Goal: Transaction & Acquisition: Download file/media

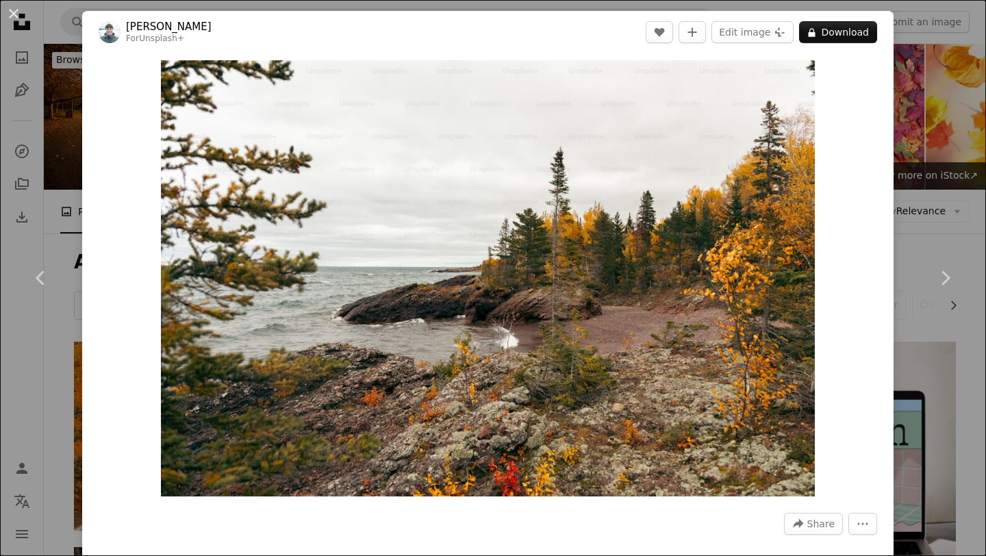
scroll to position [466, 0]
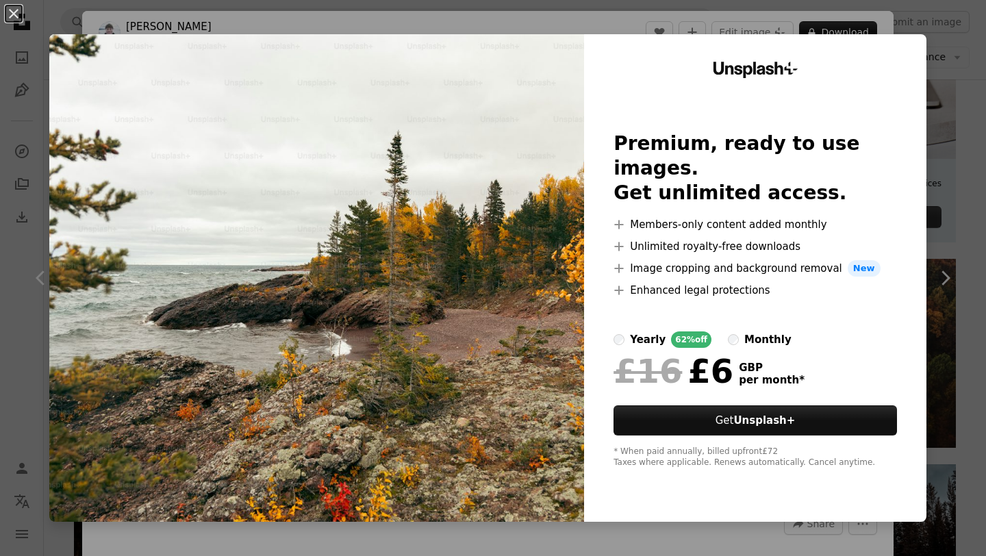
click at [10, 110] on div "An X shape Unsplash+ Premium, ready to use images. Get unlimited access. A plus…" at bounding box center [493, 278] width 986 height 556
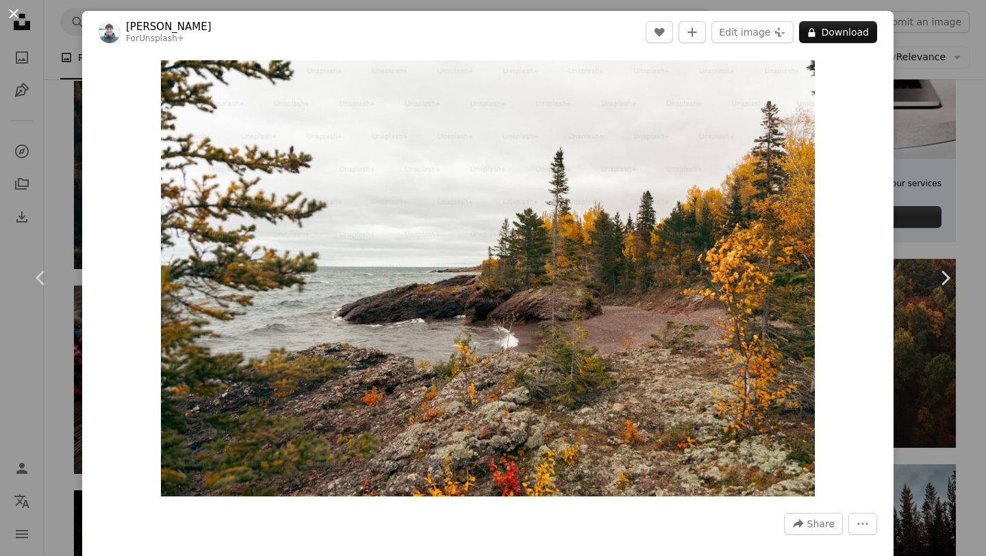
click at [12, 10] on button "An X shape" at bounding box center [13, 13] width 16 height 16
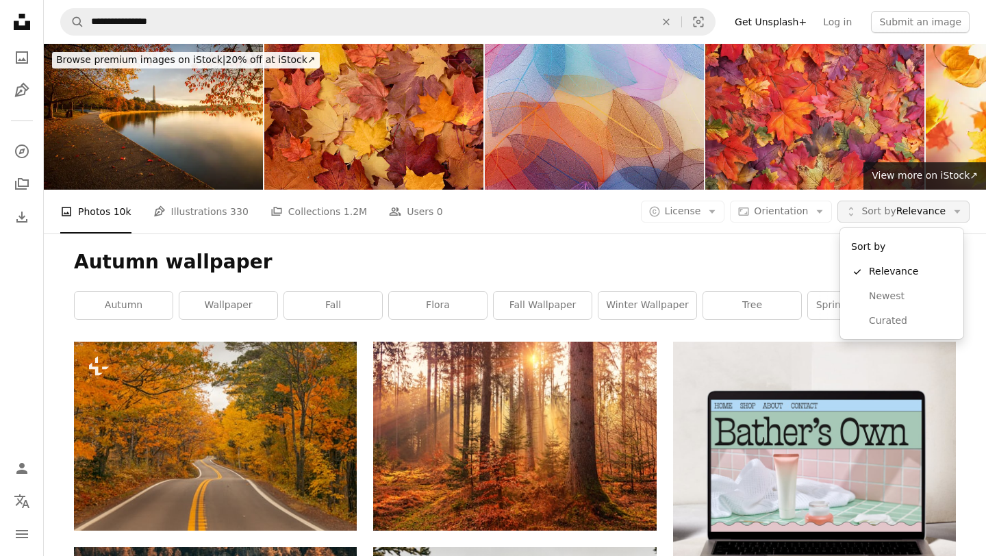
click at [916, 212] on span "Sort by Relevance" at bounding box center [904, 212] width 84 height 14
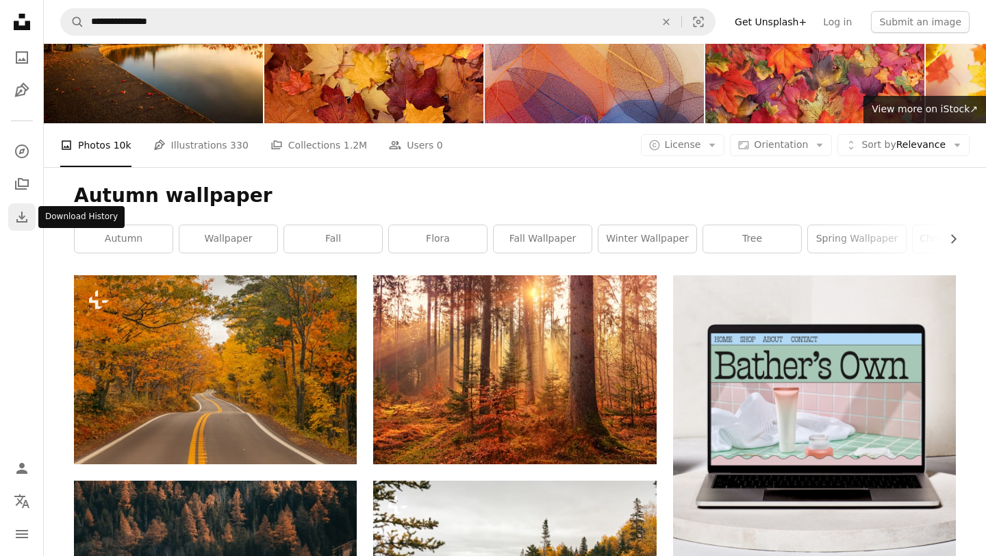
click at [15, 206] on link "Download" at bounding box center [21, 216] width 27 height 27
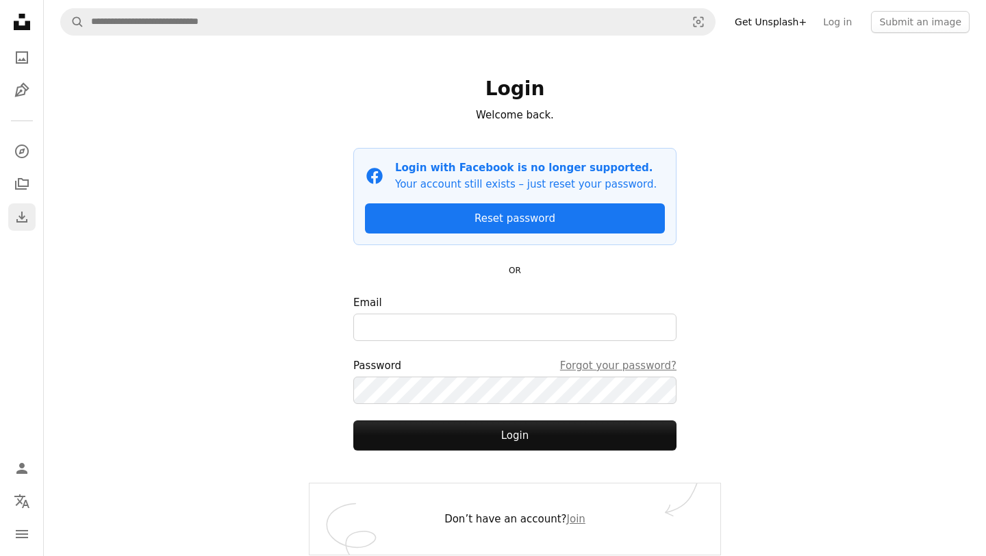
click at [12, 206] on link "Download" at bounding box center [21, 216] width 27 height 27
click at [17, 216] on icon "Download" at bounding box center [22, 217] width 16 height 16
click at [23, 97] on icon "Pen Tool" at bounding box center [22, 90] width 16 height 16
click at [18, 58] on icon "A photo" at bounding box center [22, 57] width 16 height 16
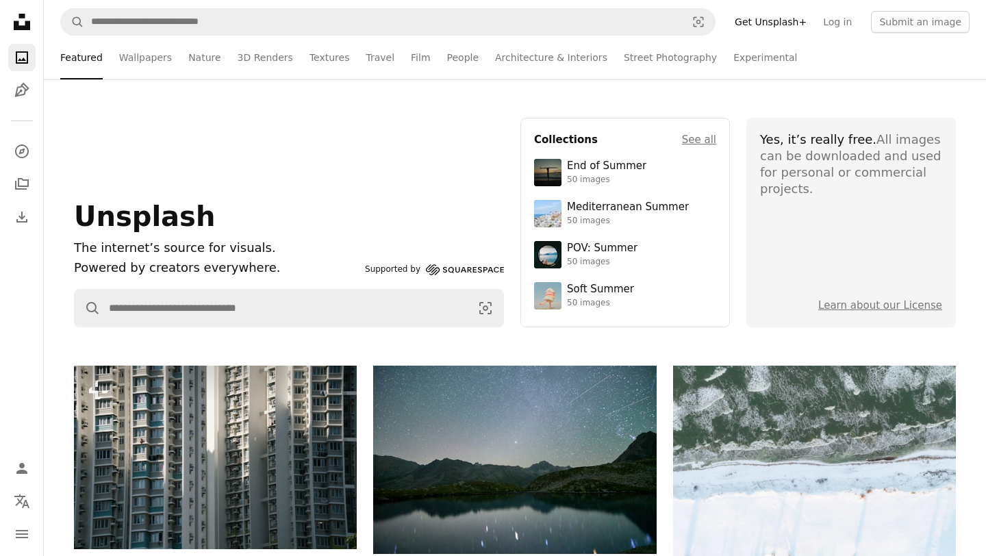
click at [292, 7] on nav "A magnifying glass Visual search Get Unsplash+ Log in Submit an image" at bounding box center [515, 22] width 942 height 44
click at [116, 55] on div "Featured Featured Wallpapers Nature 3D Renders Textures Travel Film People Arch…" at bounding box center [514, 58] width 909 height 44
click at [139, 55] on link "Wallpapers" at bounding box center [145, 58] width 53 height 44
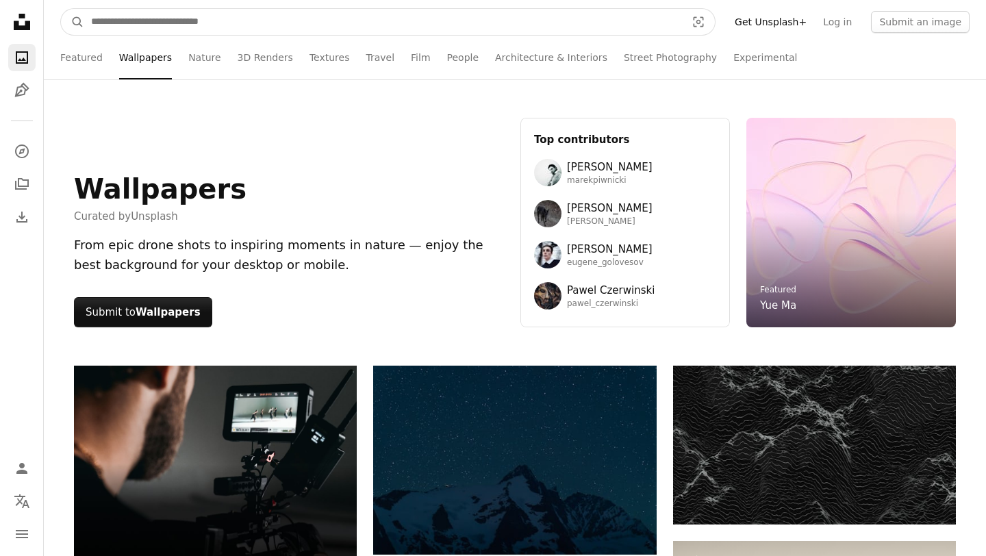
click at [236, 28] on input "Find visuals sitewide" at bounding box center [383, 22] width 598 height 26
type input "**********"
click at [61, 9] on button "A magnifying glass" at bounding box center [72, 22] width 23 height 26
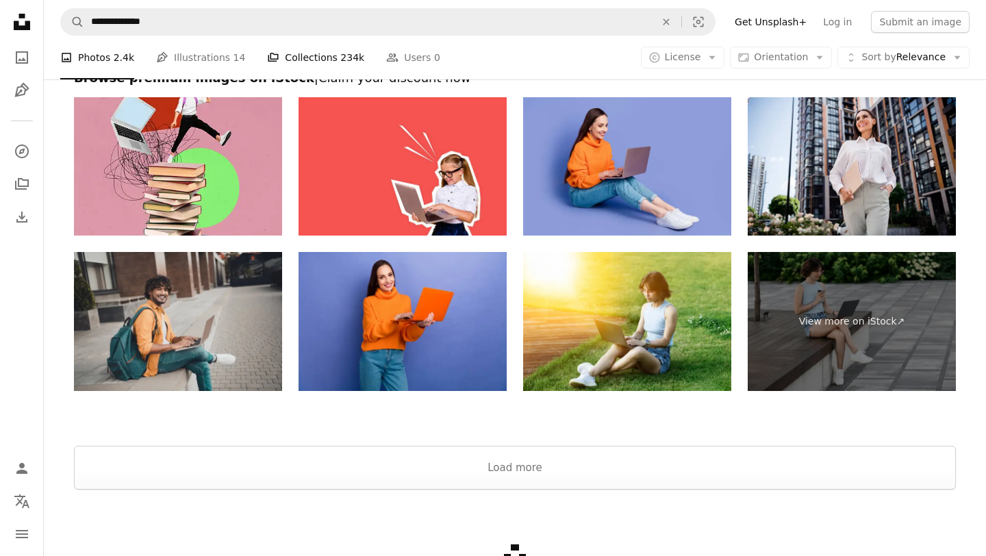
scroll to position [2656, 0]
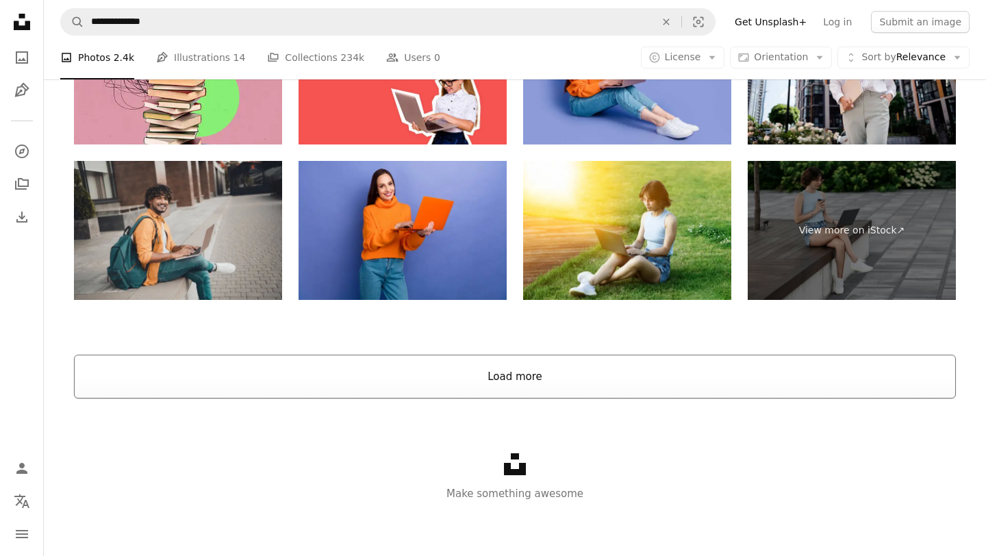
click at [479, 394] on button "Load more" at bounding box center [515, 377] width 882 height 44
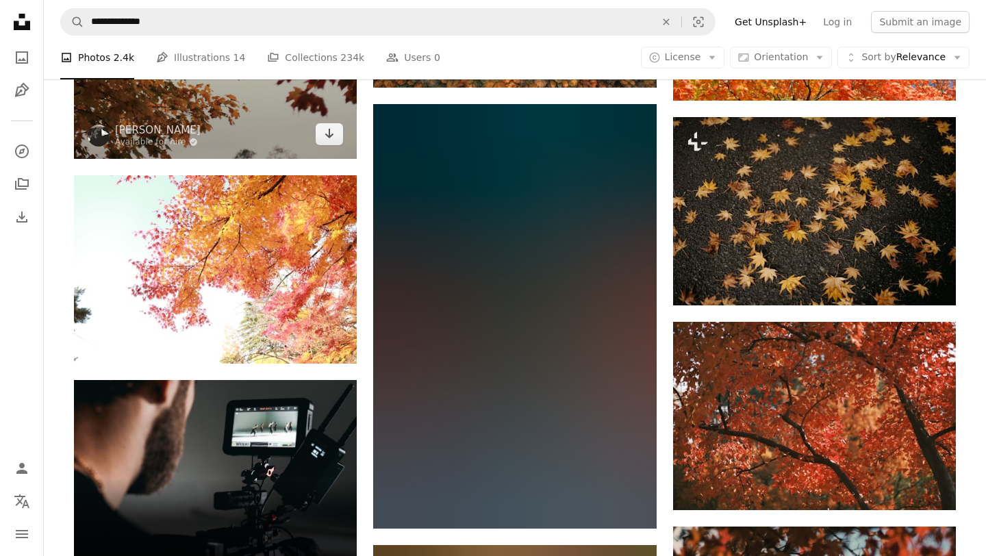
scroll to position [3006, 0]
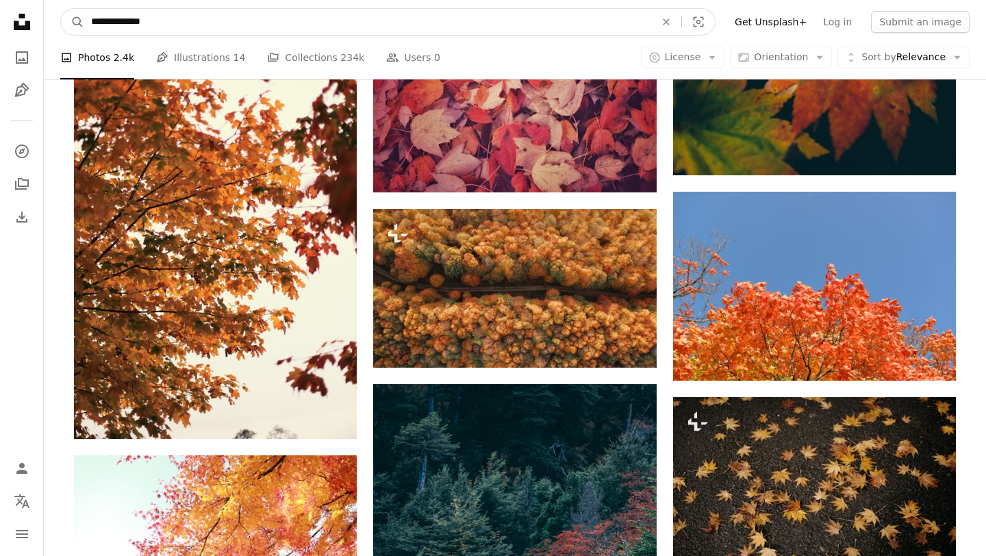
drag, startPoint x: 201, startPoint y: 18, endPoint x: 134, endPoint y: 19, distance: 67.8
click at [134, 19] on input "**********" at bounding box center [367, 22] width 567 height 26
type input "**********"
click button "A magnifying glass" at bounding box center [72, 22] width 23 height 26
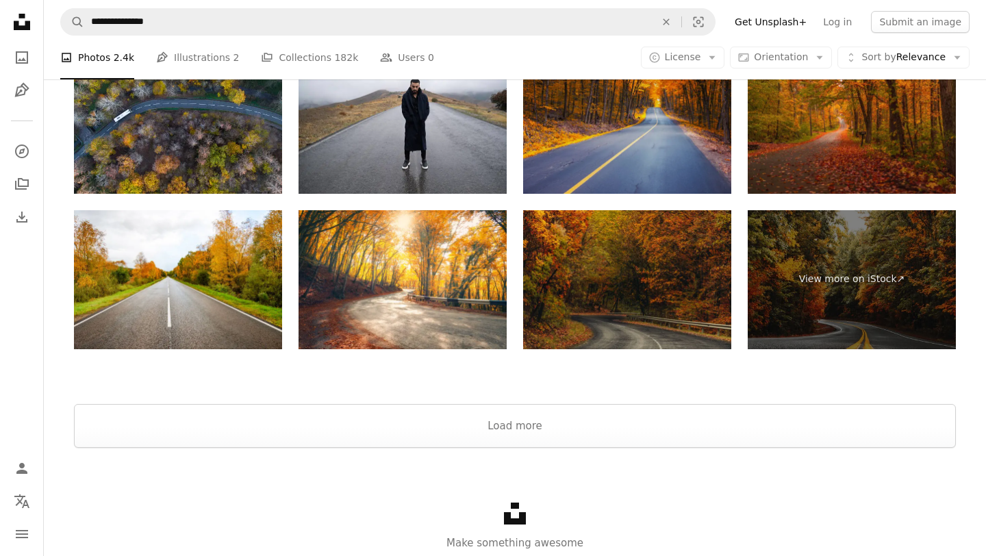
scroll to position [2899, 0]
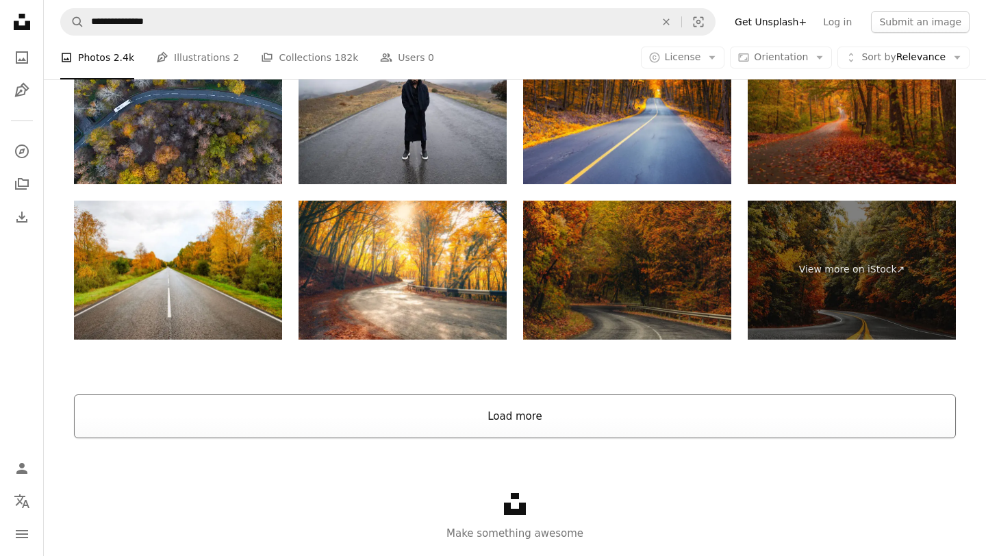
click at [511, 424] on button "Load more" at bounding box center [515, 416] width 882 height 44
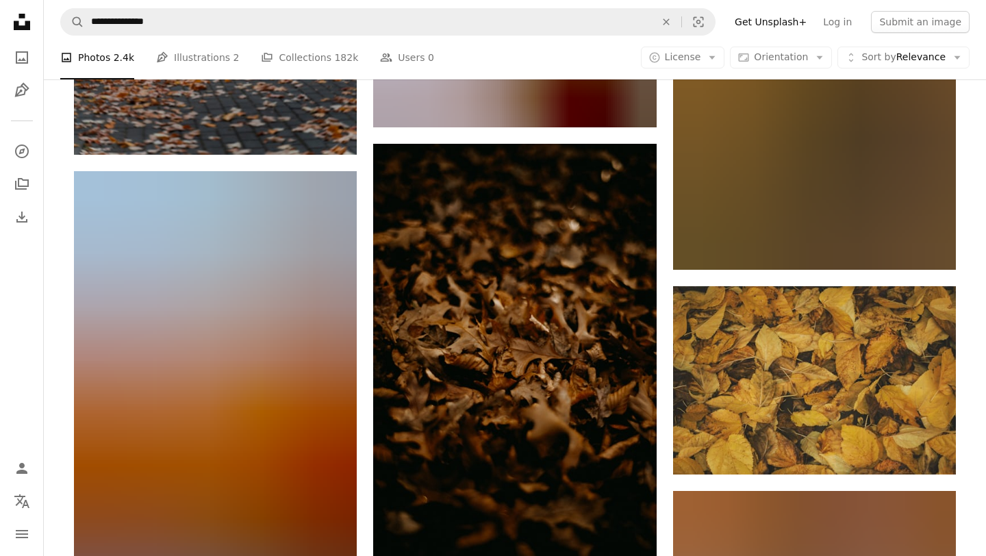
scroll to position [9897, 0]
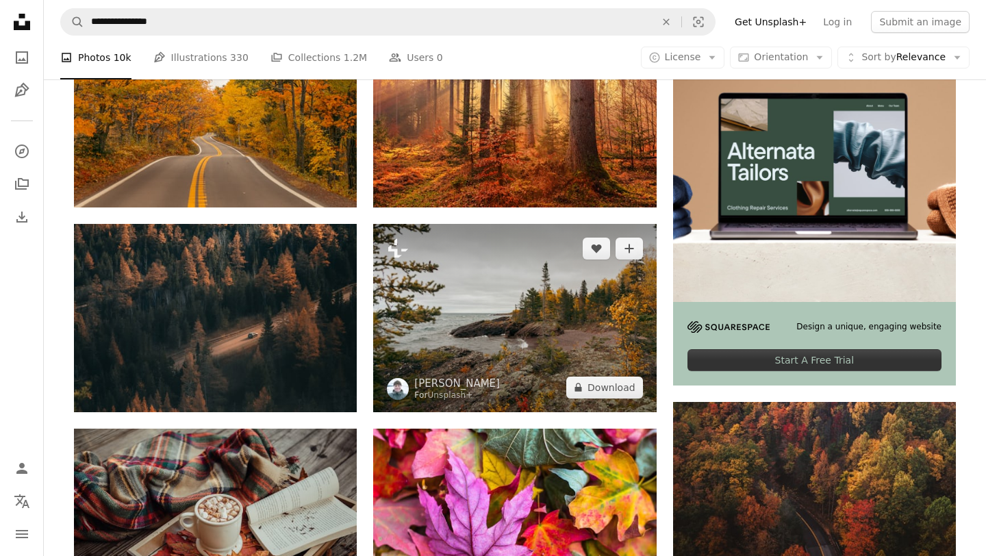
scroll to position [327, 0]
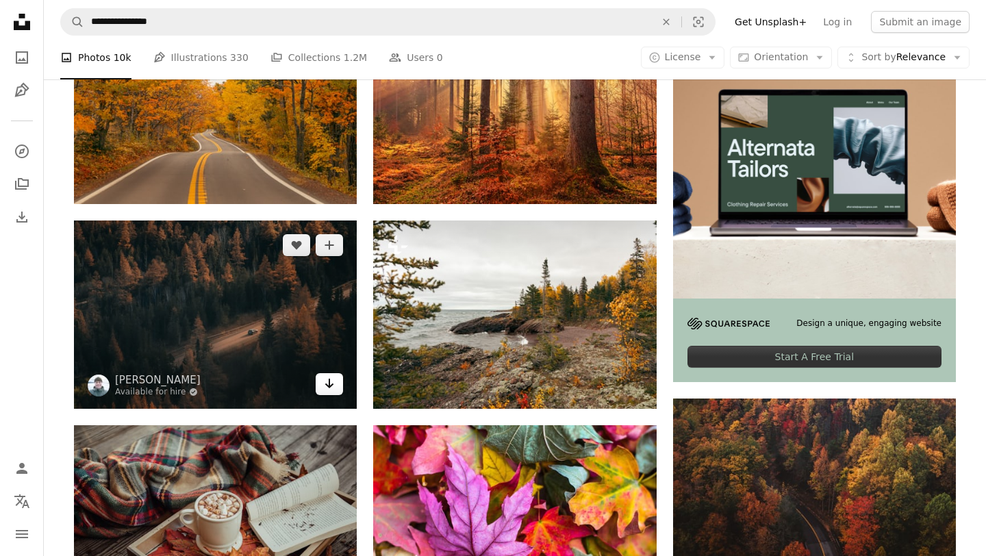
click at [333, 386] on icon "Arrow pointing down" at bounding box center [329, 383] width 11 height 16
